Goal: Task Accomplishment & Management: Use online tool/utility

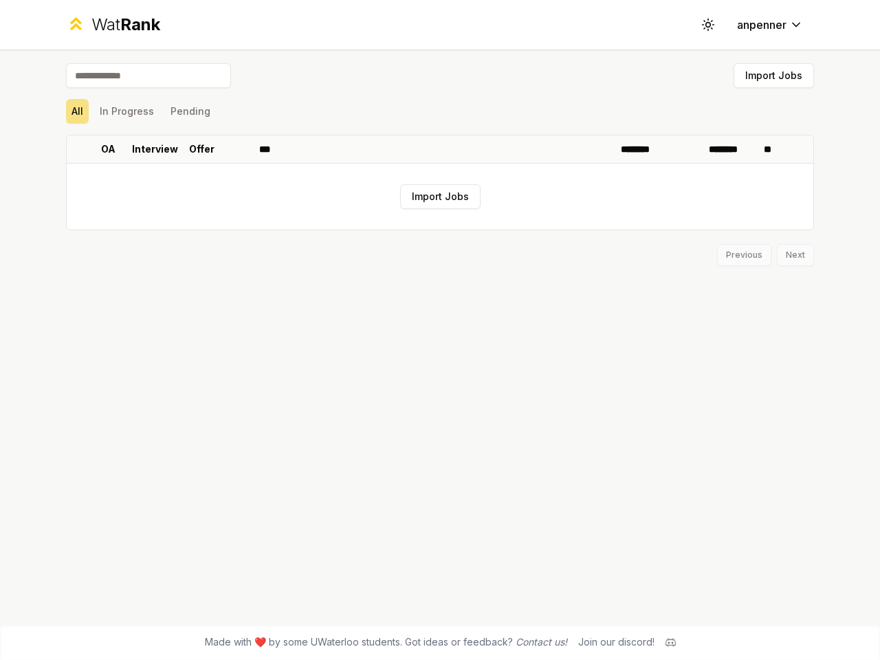
click at [708, 25] on icon at bounding box center [707, 24] width 13 height 13
click at [773, 76] on button "Import Jobs" at bounding box center [774, 75] width 80 height 25
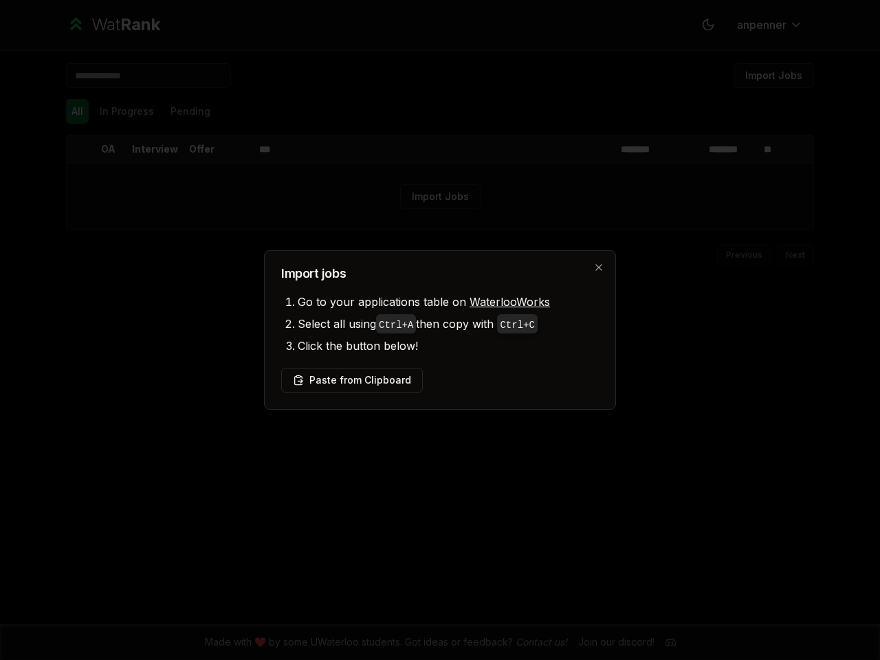
click at [77, 111] on div at bounding box center [440, 330] width 880 height 660
click at [126, 111] on div at bounding box center [440, 330] width 880 height 660
click at [190, 111] on button "Pending" at bounding box center [190, 111] width 51 height 25
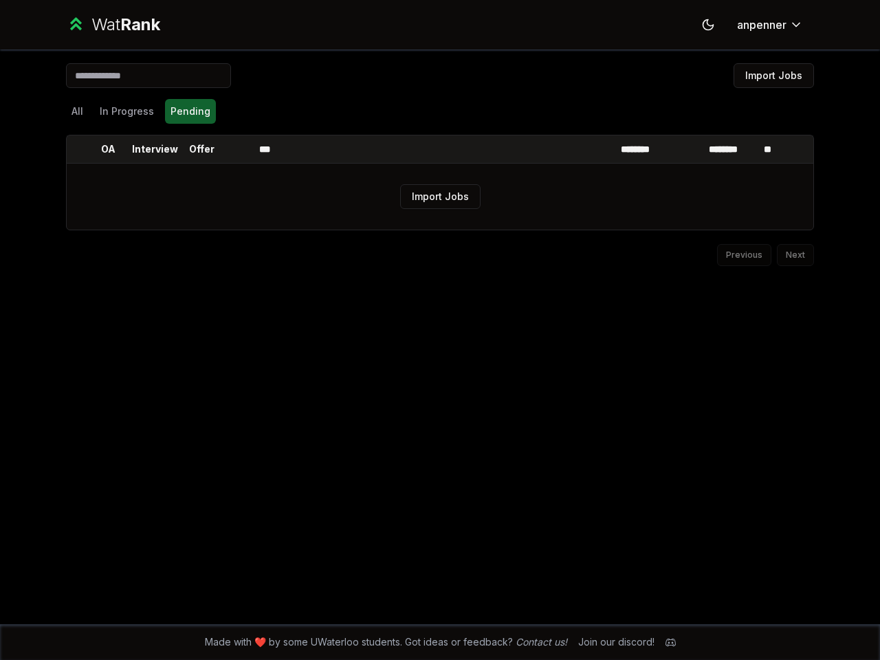
click at [78, 149] on th at bounding box center [78, 148] width 22 height 27
click at [108, 149] on p "OA" at bounding box center [108, 149] width 14 height 14
click at [155, 149] on p "Interview" at bounding box center [155, 149] width 46 height 14
click at [201, 149] on p "Offer" at bounding box center [201, 149] width 25 height 14
click at [237, 149] on th at bounding box center [237, 148] width 33 height 27
